Goal: Task Accomplishment & Management: Use online tool/utility

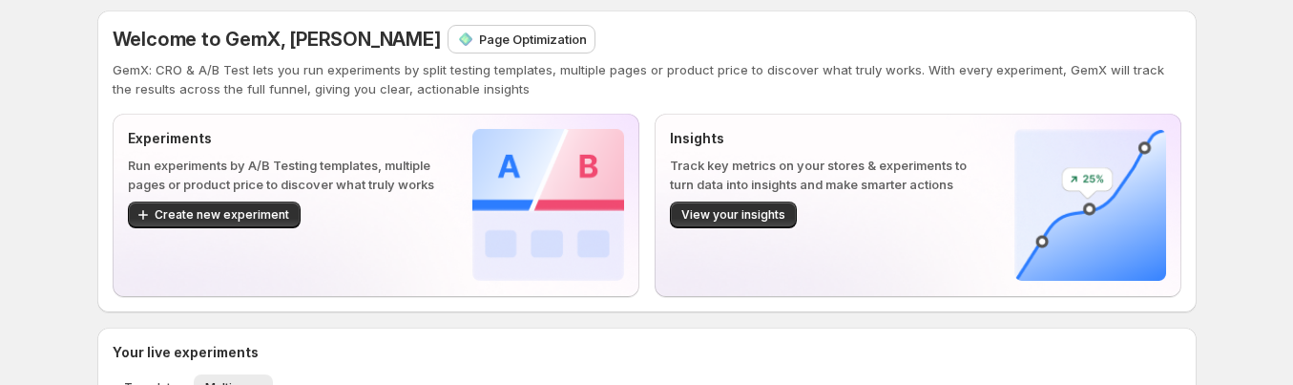
scroll to position [32, 0]
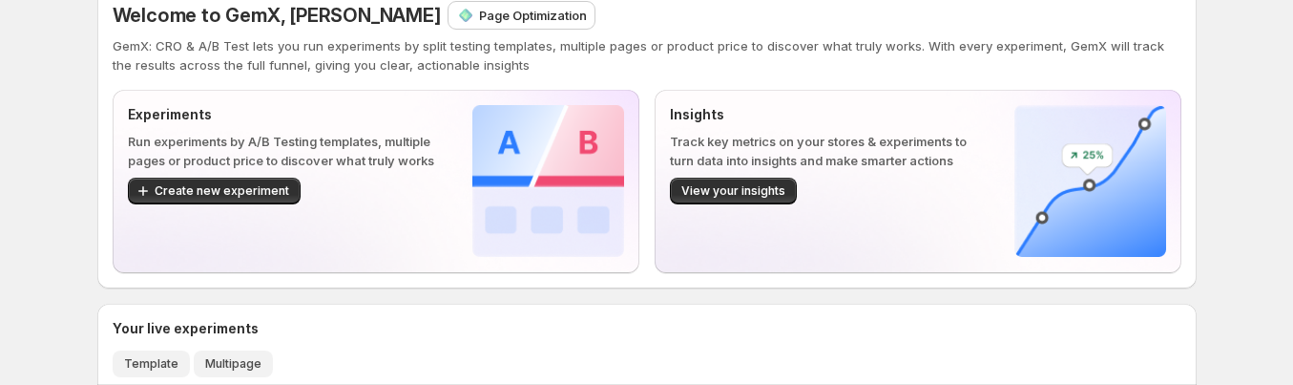
click at [160, 366] on span "Template" at bounding box center [151, 363] width 54 height 15
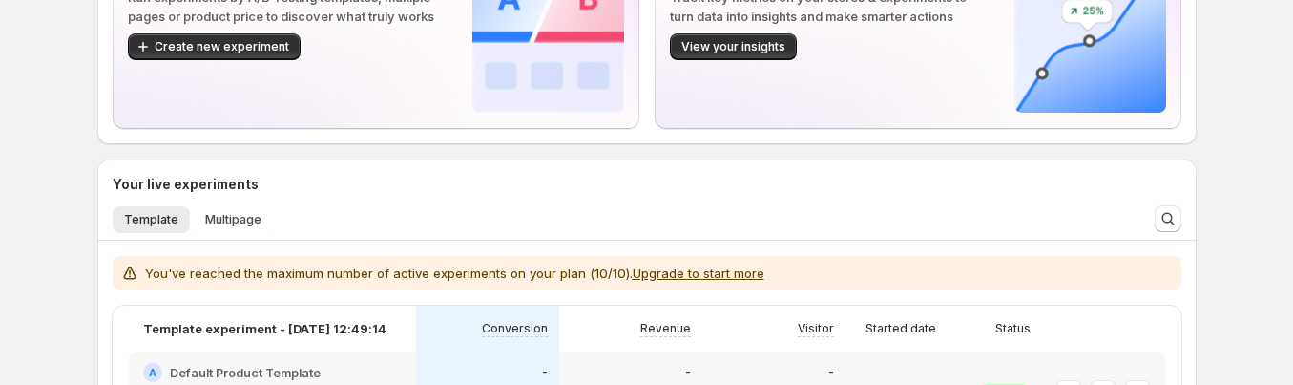
scroll to position [78, 0]
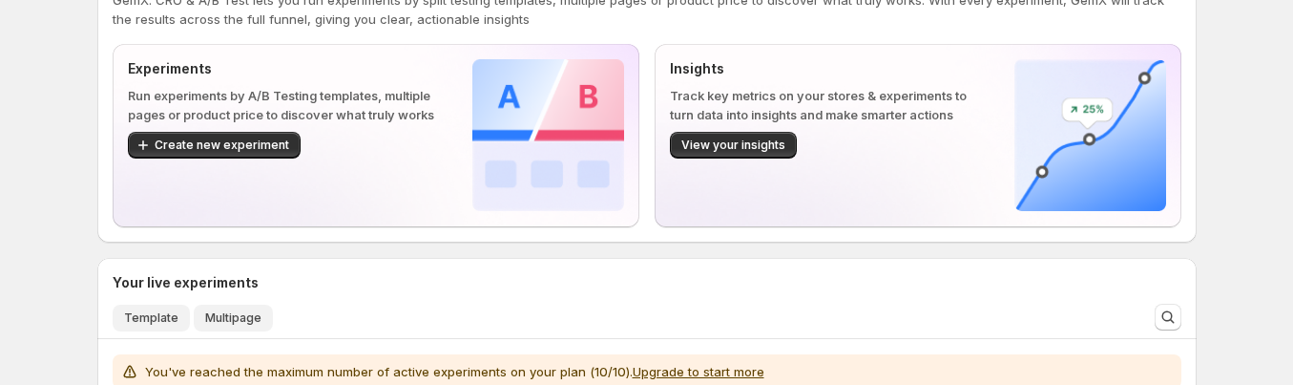
click at [219, 317] on span "Multipage" at bounding box center [233, 317] width 56 height 15
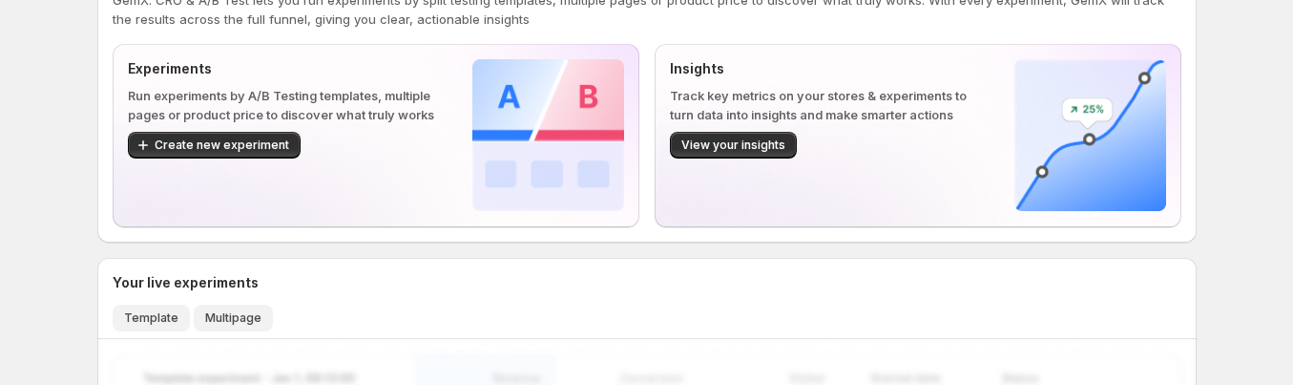
click at [177, 319] on span "Template" at bounding box center [151, 317] width 54 height 15
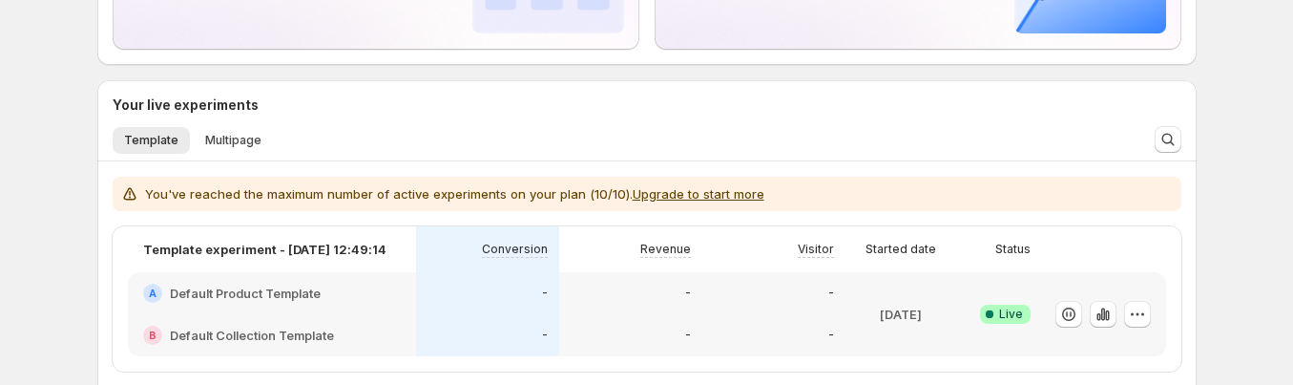
scroll to position [318, 0]
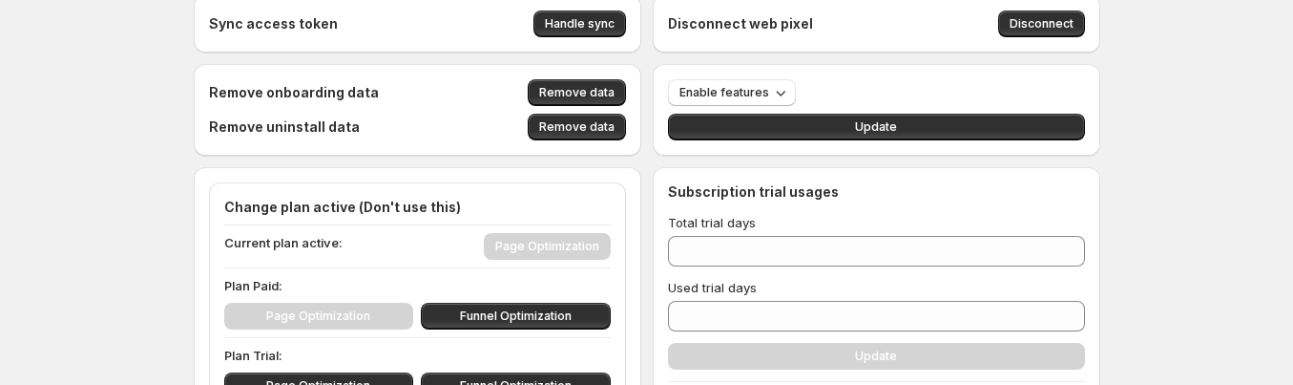
scroll to position [36, 0]
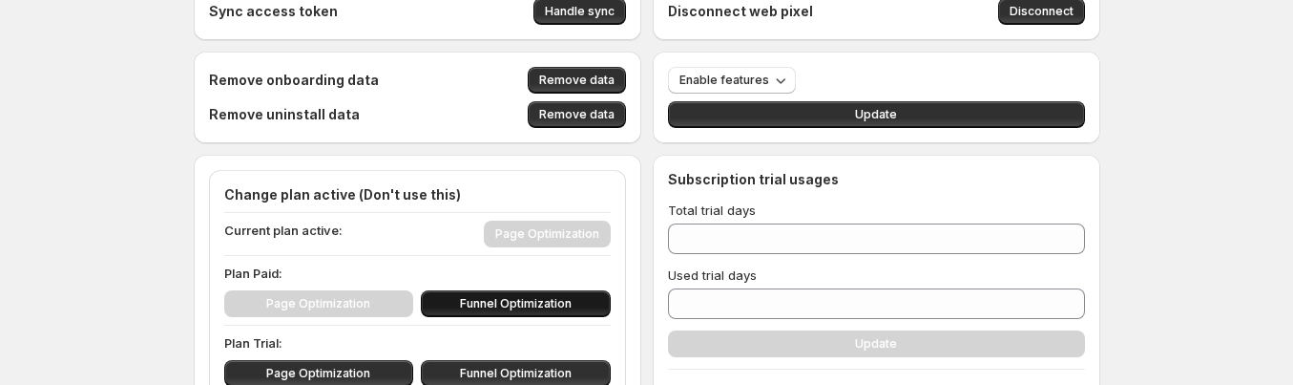
click at [543, 294] on button "Funnel Optimization" at bounding box center [516, 303] width 190 height 27
type input "***"
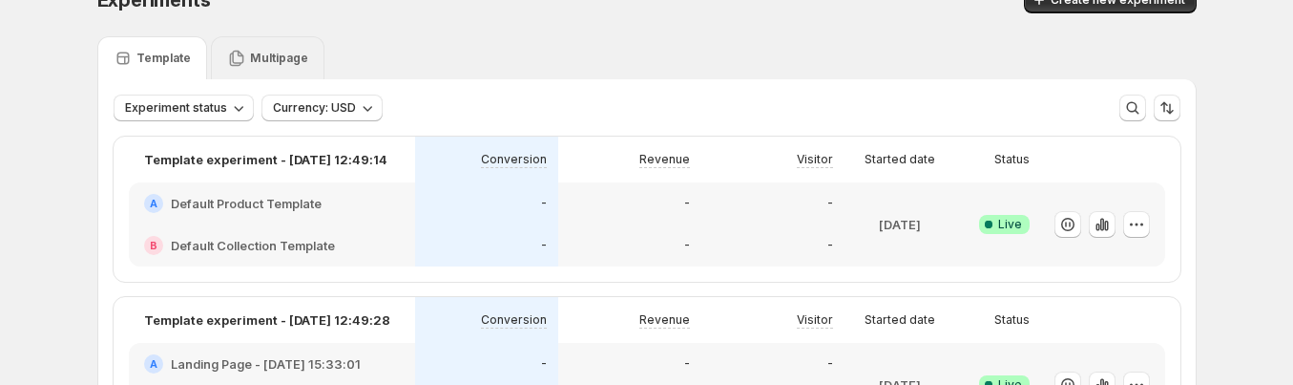
click at [294, 53] on p "Multipage" at bounding box center [279, 58] width 58 height 15
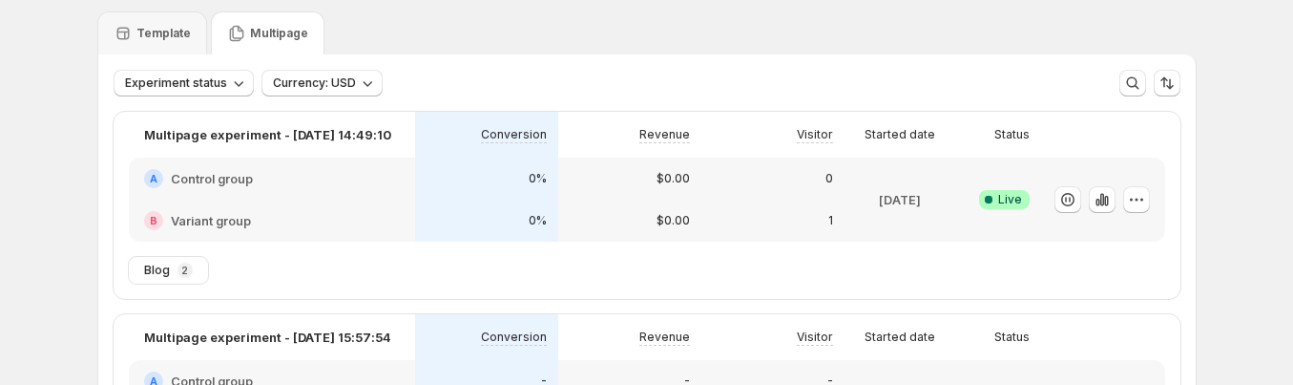
click at [324, 161] on div "A Control group" at bounding box center [272, 178] width 286 height 42
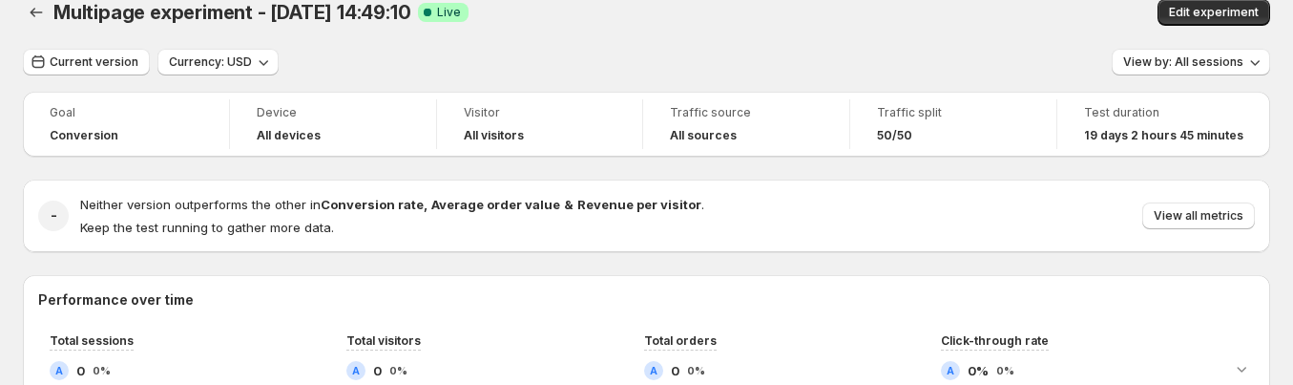
scroll to position [61, 0]
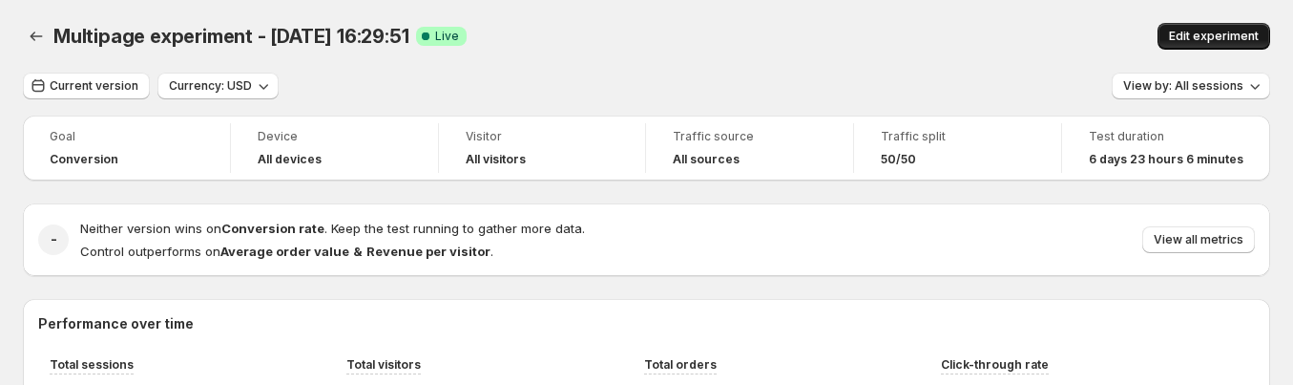
click at [1174, 32] on button "Edit experiment" at bounding box center [1213, 36] width 113 height 27
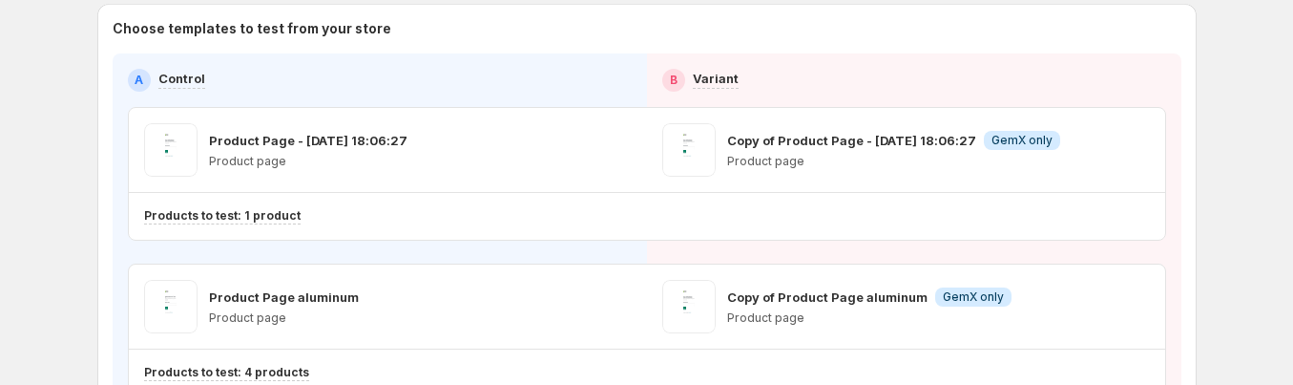
scroll to position [243, 0]
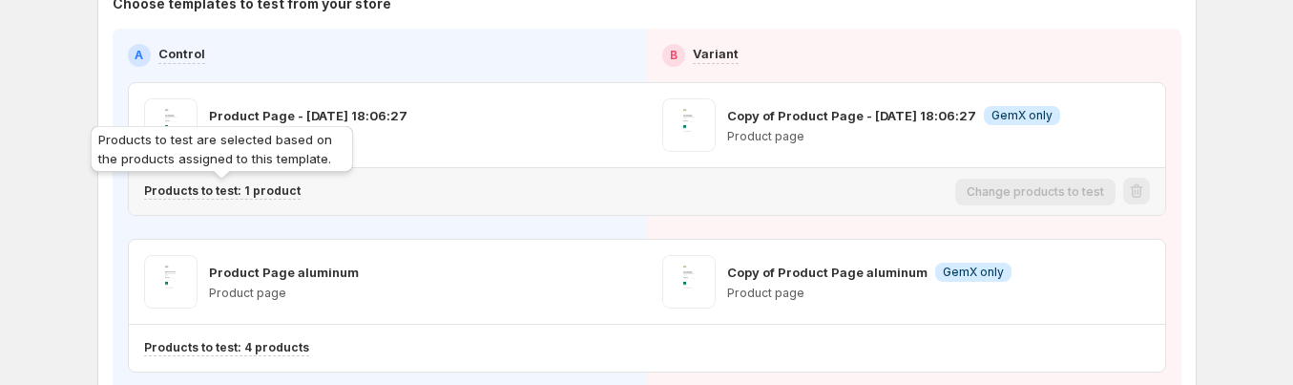
click at [245, 194] on p "Products to test: 1 product" at bounding box center [222, 190] width 156 height 15
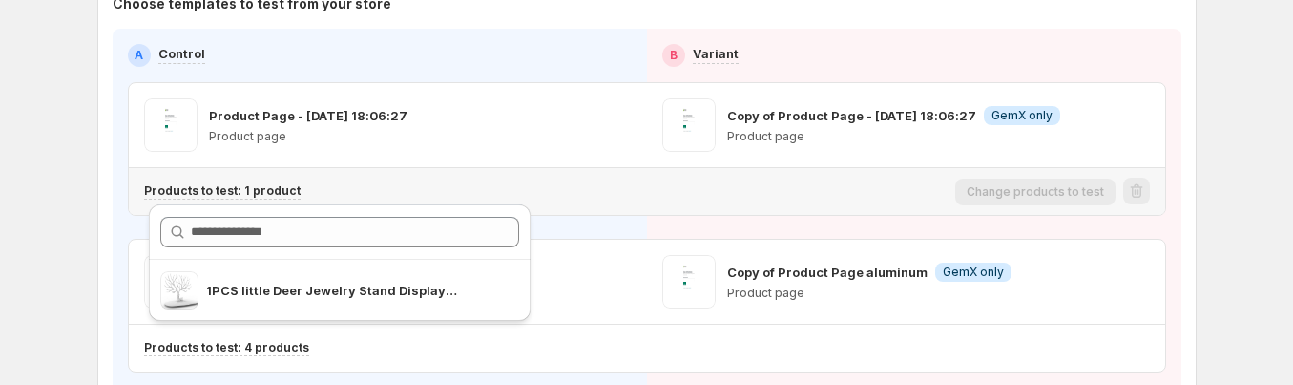
click at [488, 181] on div "Products to test: 1 product" at bounding box center [545, 191] width 803 height 31
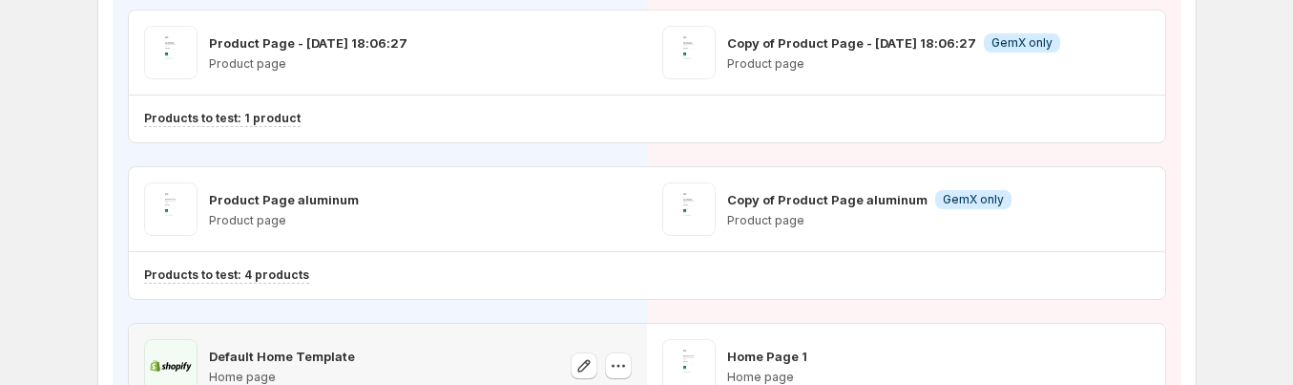
scroll to position [512, 0]
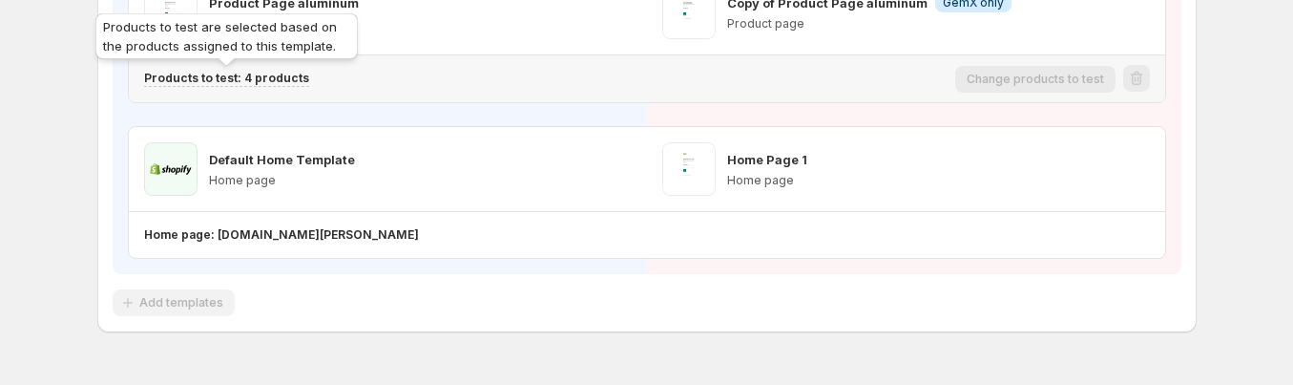
click at [261, 78] on p "Products to test: 4 products" at bounding box center [226, 78] width 165 height 15
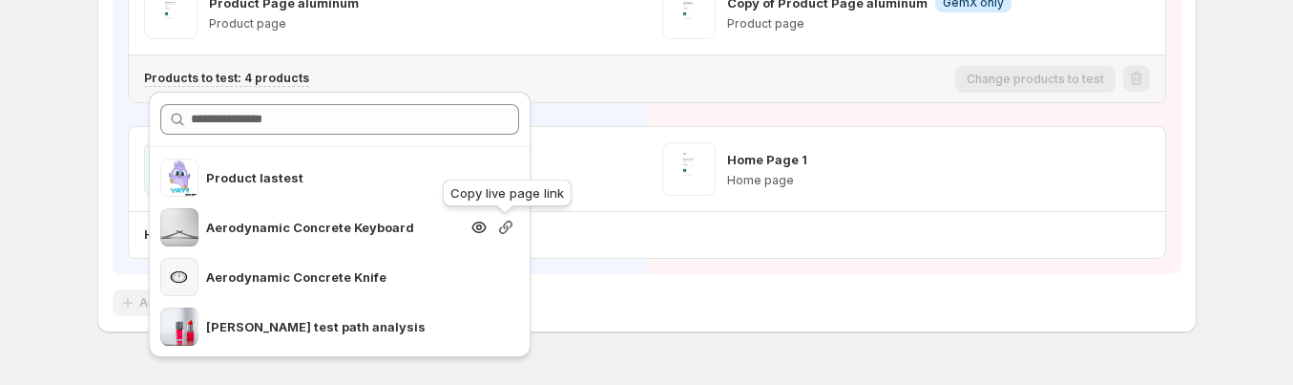
click at [499, 229] on icon "button" at bounding box center [505, 226] width 13 height 13
click at [477, 229] on icon "button" at bounding box center [479, 227] width 6 height 6
